Goal: Entertainment & Leisure: Consume media (video, audio)

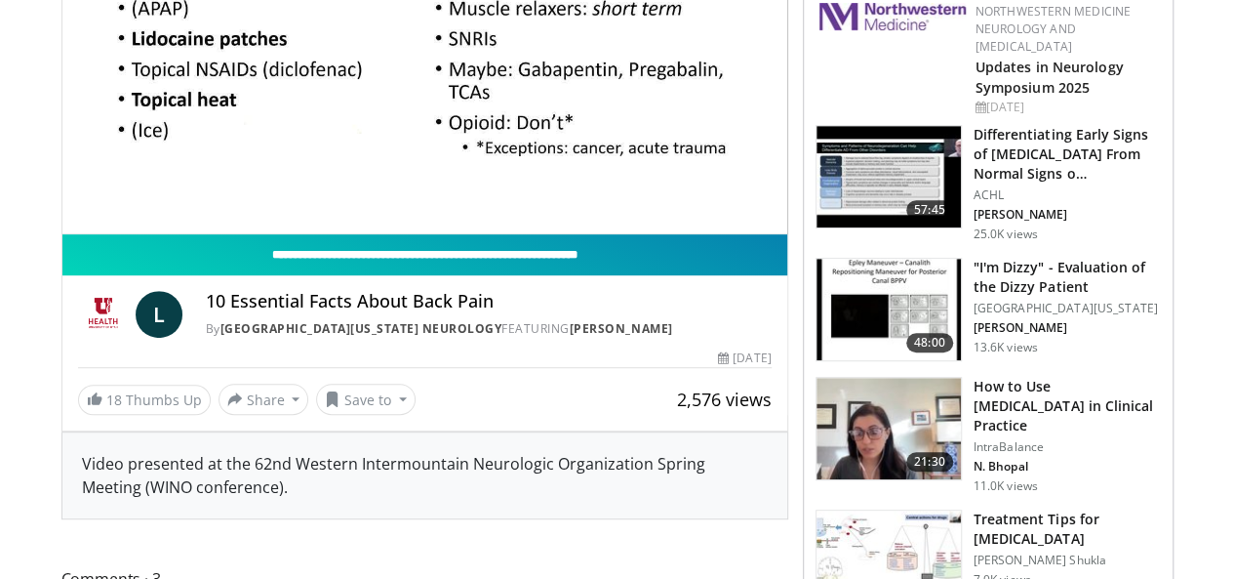
scroll to position [195, 0]
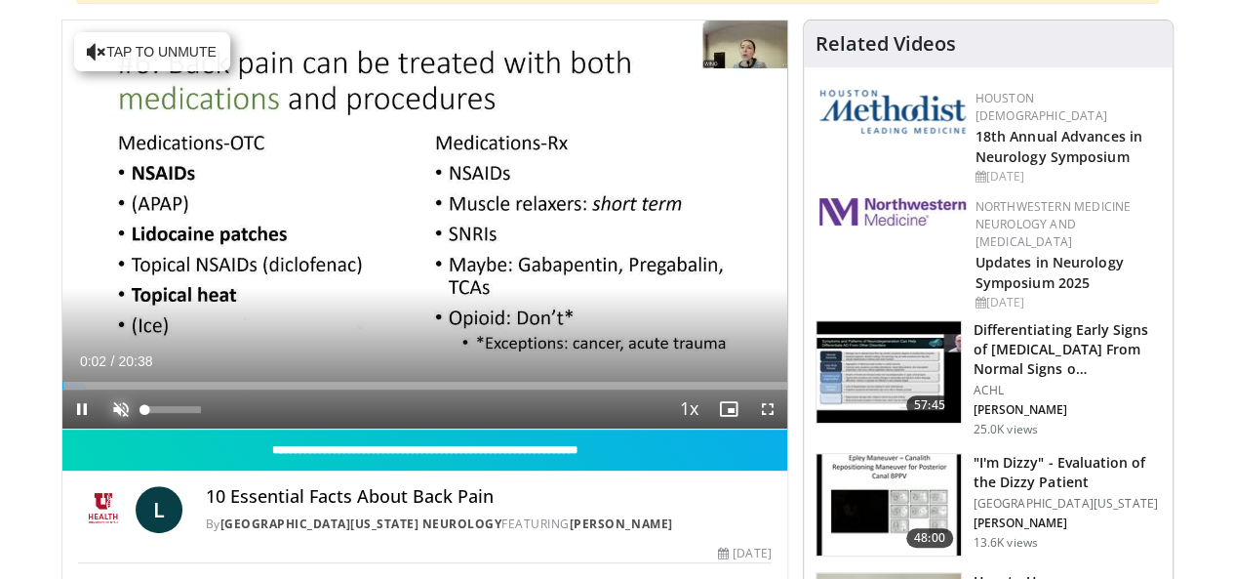
click at [101, 428] on span "Video Player" at bounding box center [120, 408] width 39 height 39
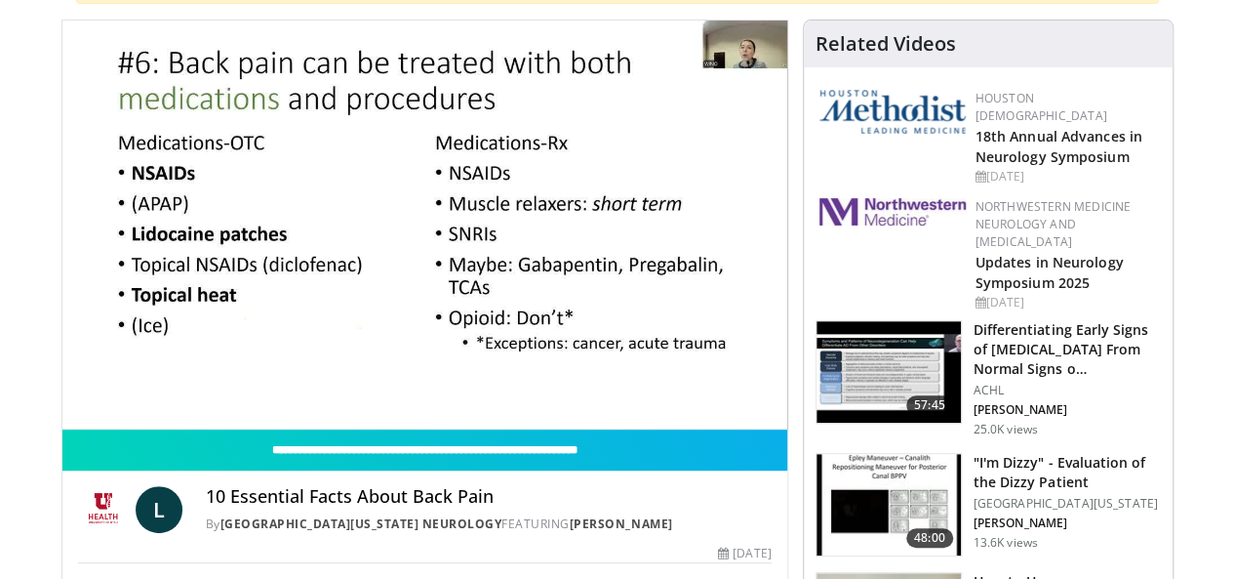
click at [62, 428] on div "10 seconds Tap to unmute" at bounding box center [424, 224] width 725 height 408
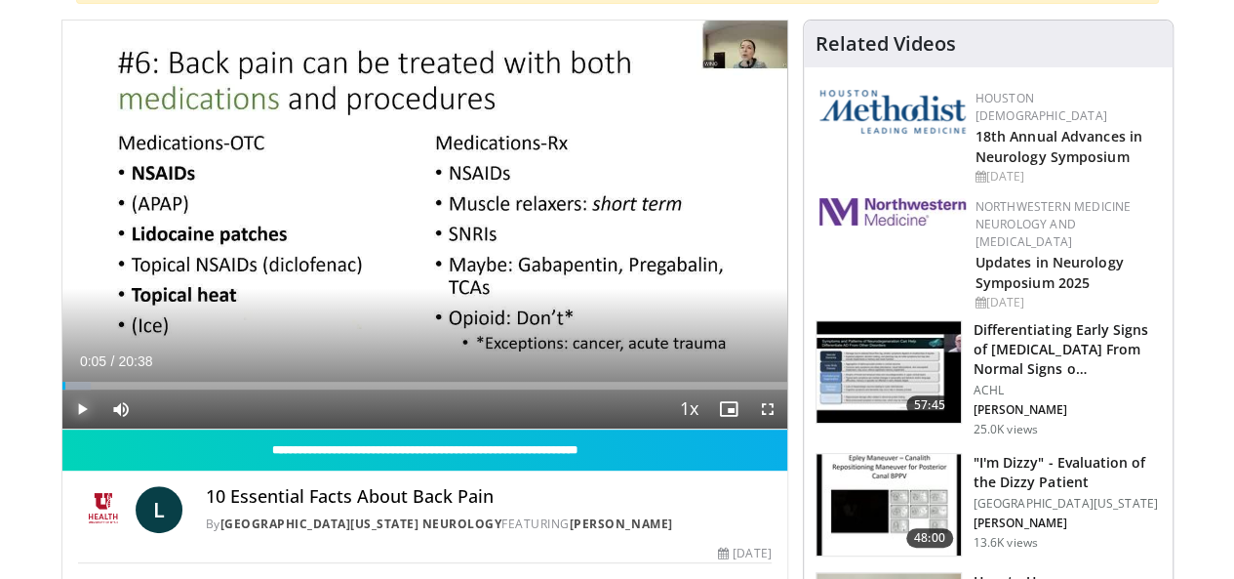
click at [62, 428] on span "Video Player" at bounding box center [81, 408] width 39 height 39
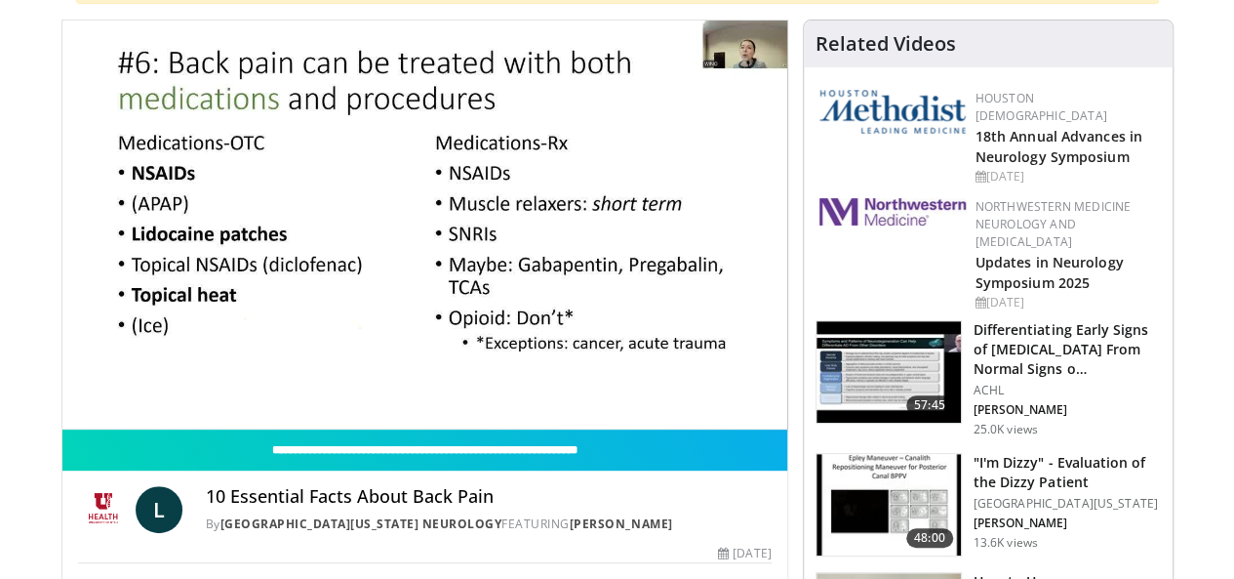
scroll to position [98, 0]
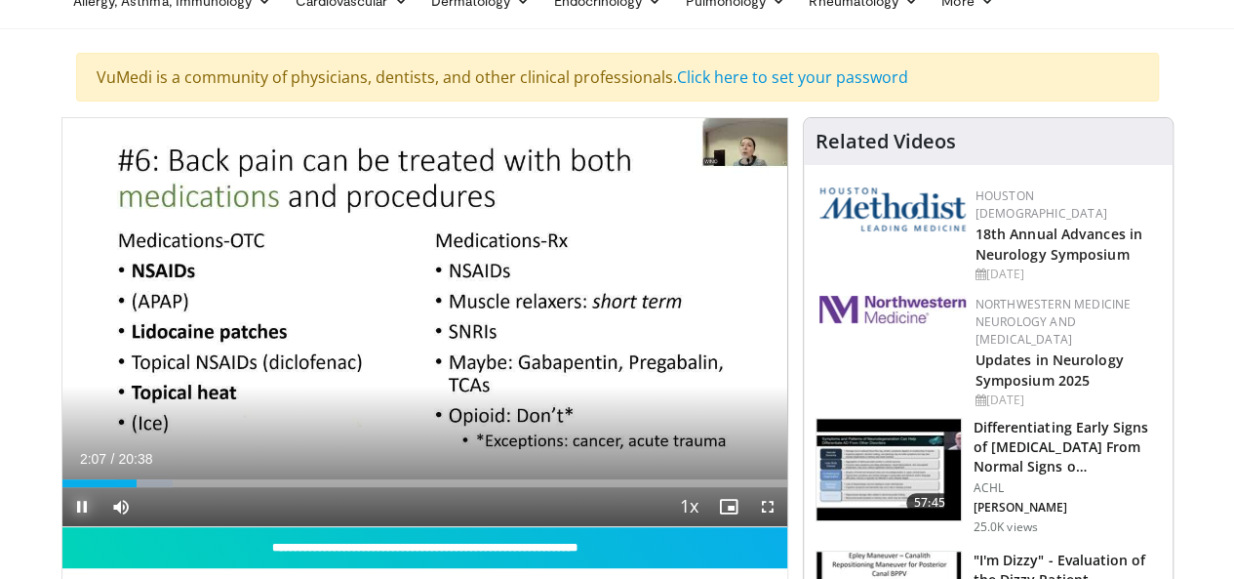
drag, startPoint x: 23, startPoint y: 543, endPoint x: 39, endPoint y: 543, distance: 15.6
click at [62, 526] on span "Video Player" at bounding box center [81, 506] width 39 height 39
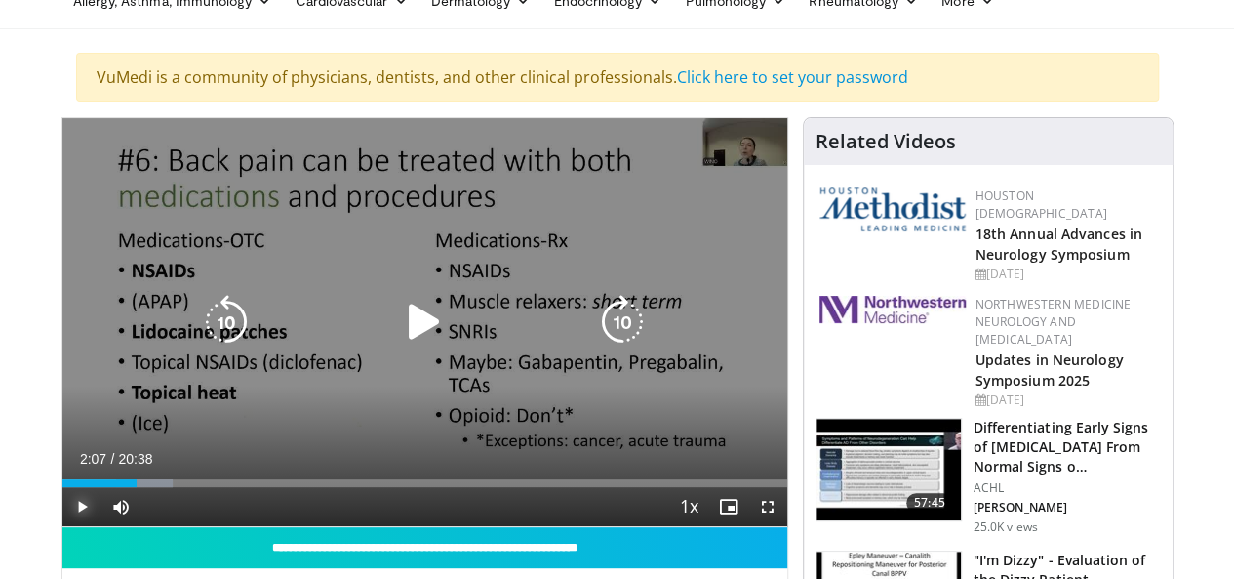
click at [62, 526] on span "Video Player" at bounding box center [81, 506] width 39 height 39
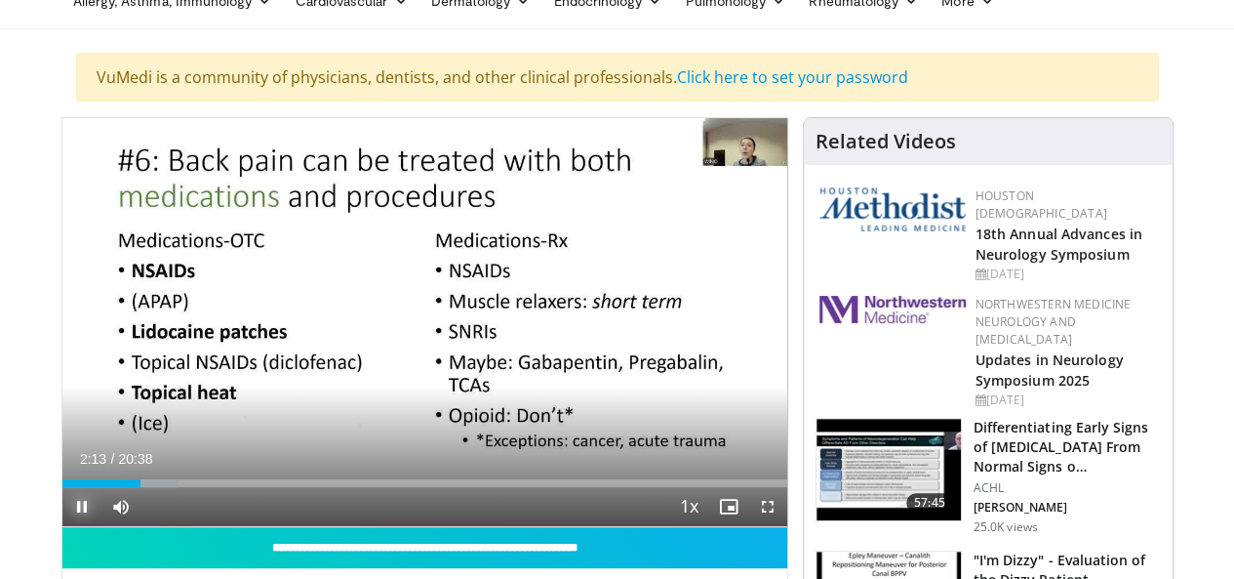
click at [62, 526] on span "Video Player" at bounding box center [81, 506] width 39 height 39
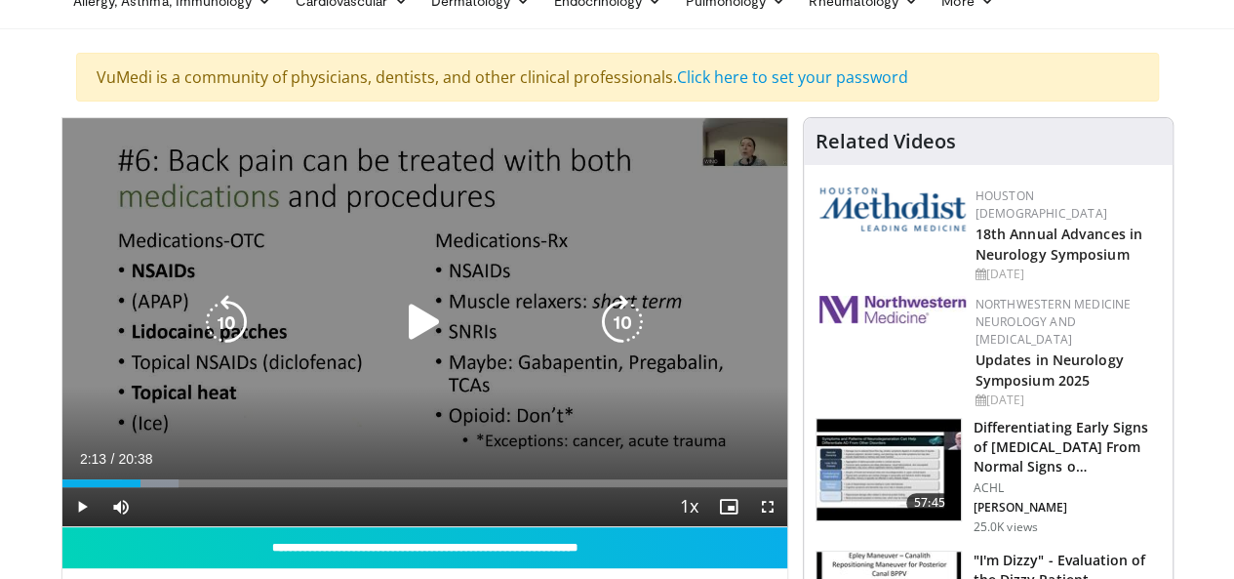
click at [397, 348] on icon "Video Player" at bounding box center [424, 322] width 55 height 55
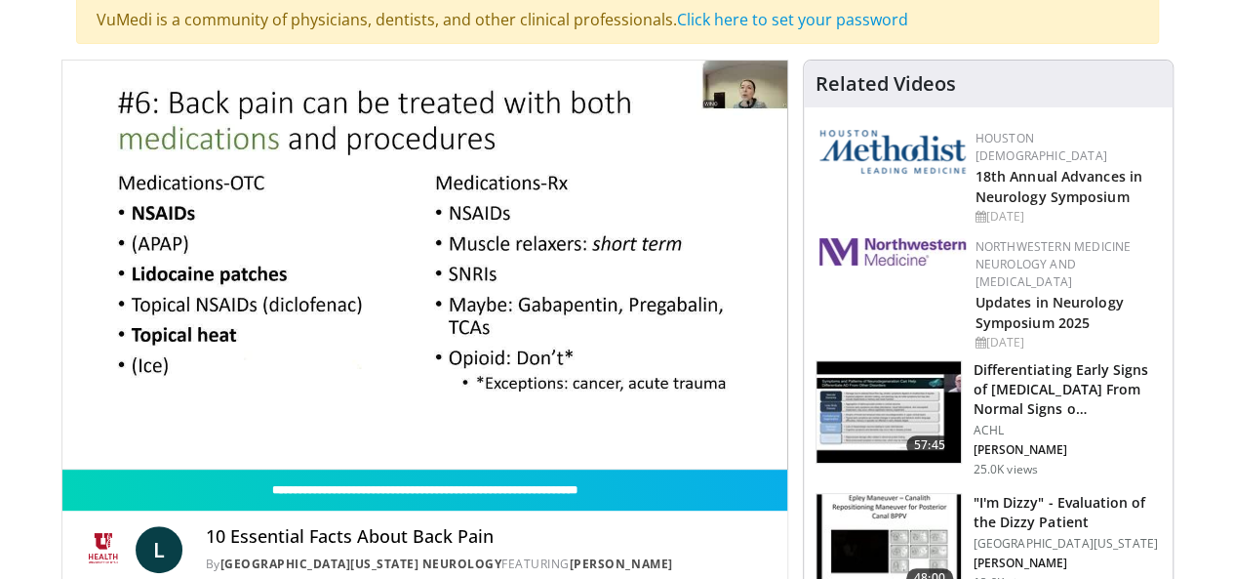
scroll to position [195, 0]
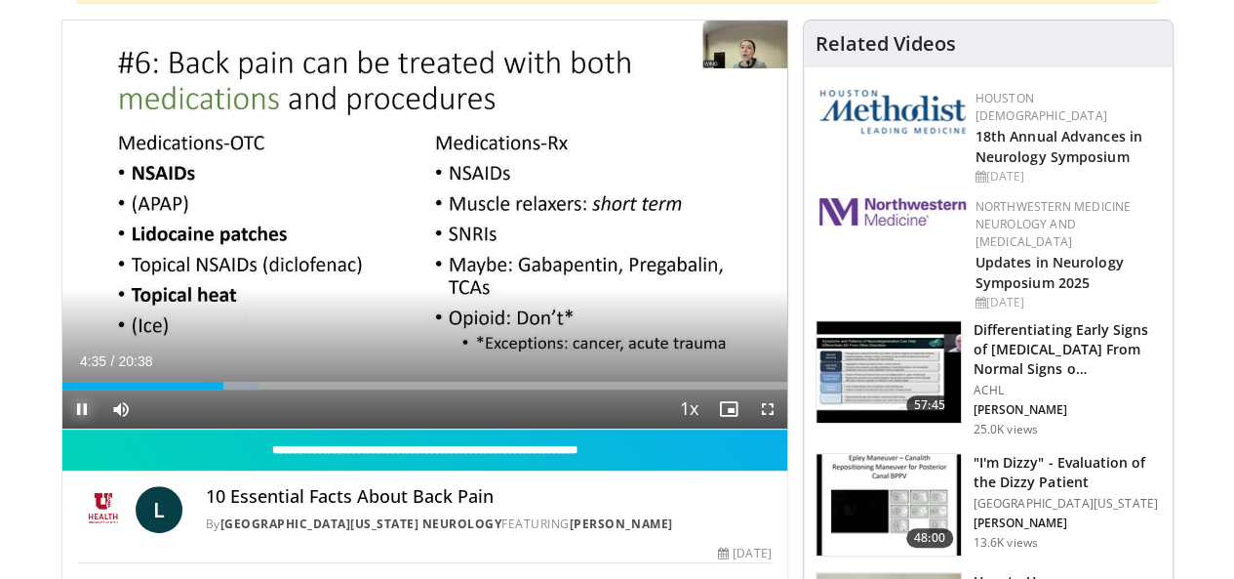
click at [62, 428] on span "Video Player" at bounding box center [81, 408] width 39 height 39
